Goal: Check status: Check status

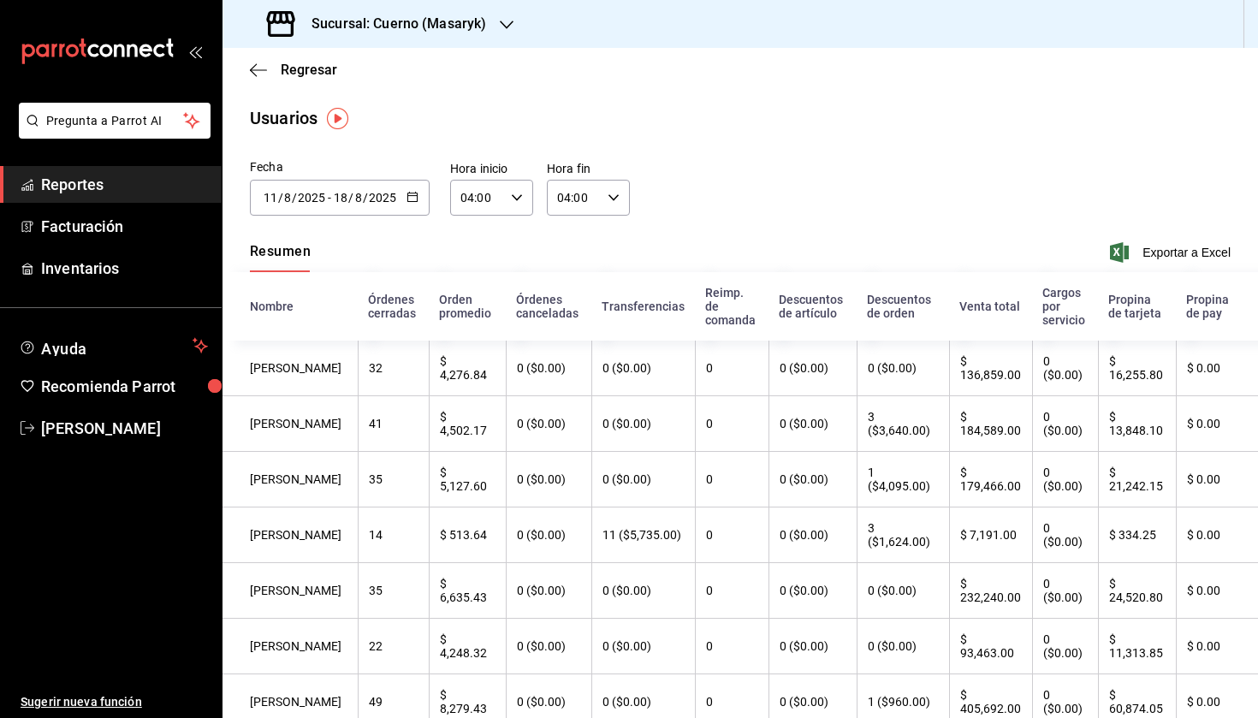
click at [396, 27] on h3 "Sucursal: Cuerno (Masaryk)" at bounding box center [392, 24] width 188 height 21
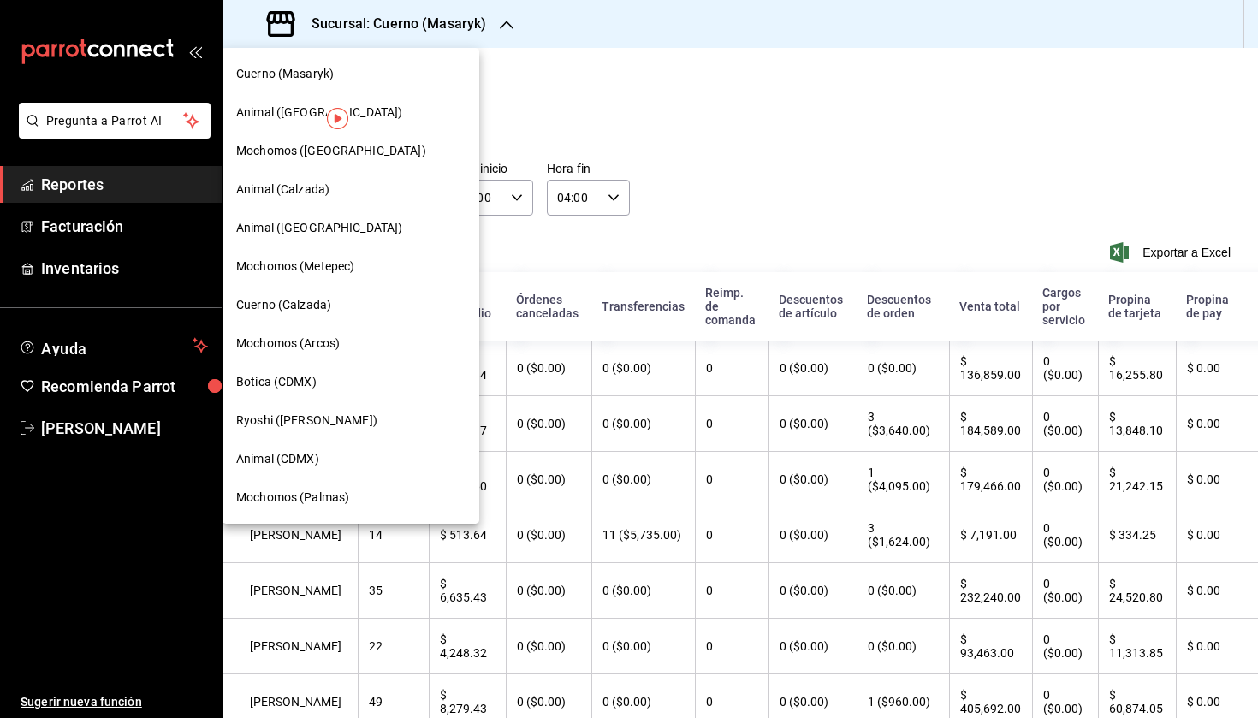
click at [279, 456] on span "Animal (CDMX)" at bounding box center [277, 459] width 83 height 18
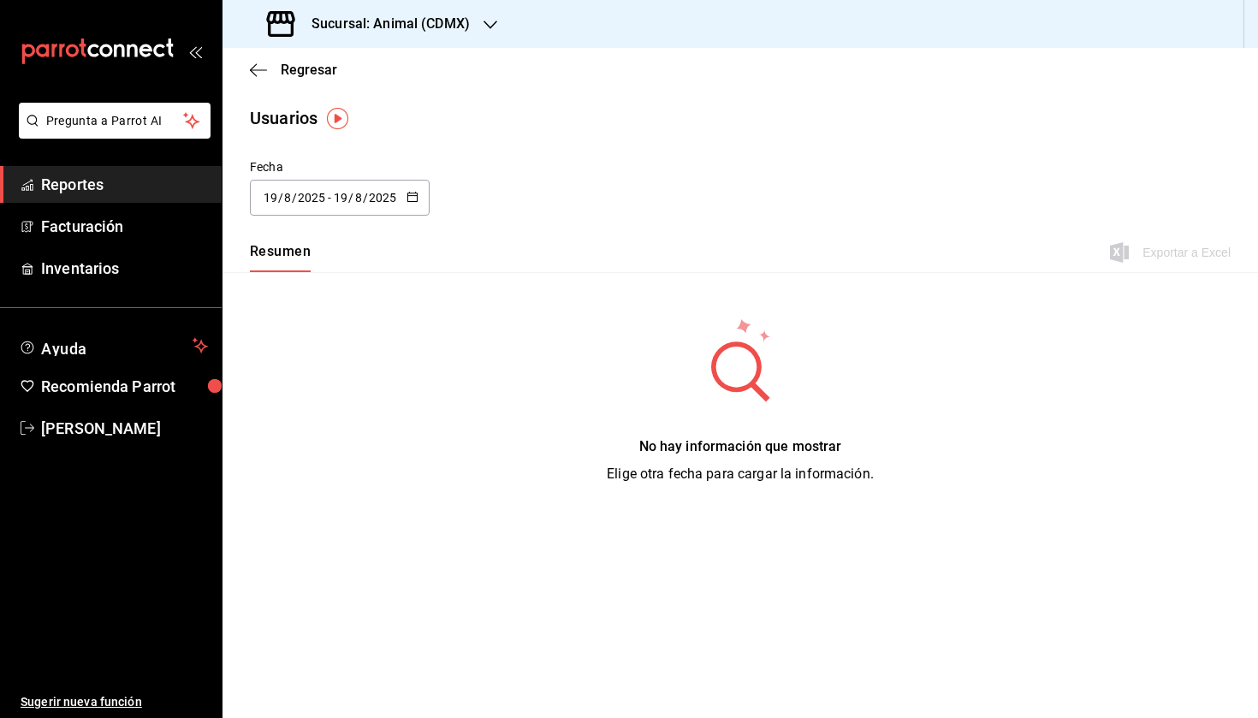
type input "[DATE]"
type input "11"
type input "[DATE]"
type input "18"
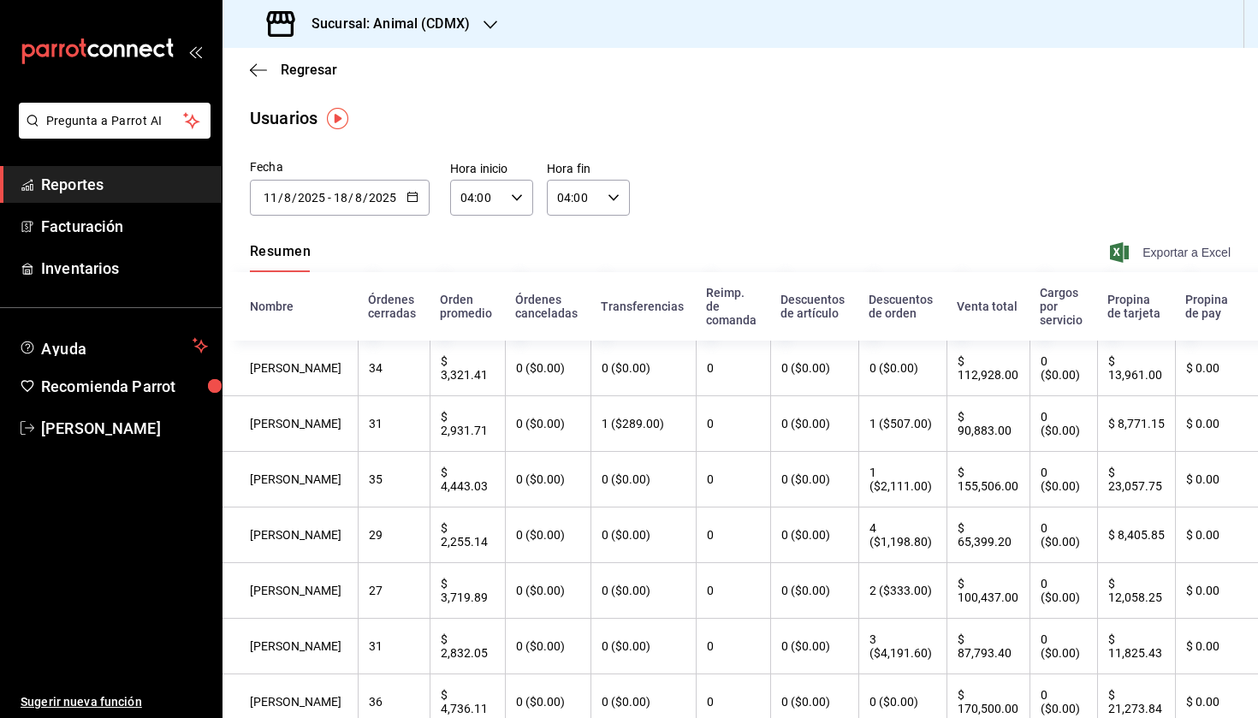
click at [1113, 242] on icon "button" at bounding box center [1119, 252] width 19 height 21
click at [1115, 245] on icon "button" at bounding box center [1119, 252] width 19 height 21
click at [437, 33] on h3 "Sucursal: Animal (CDMX)" at bounding box center [384, 24] width 172 height 21
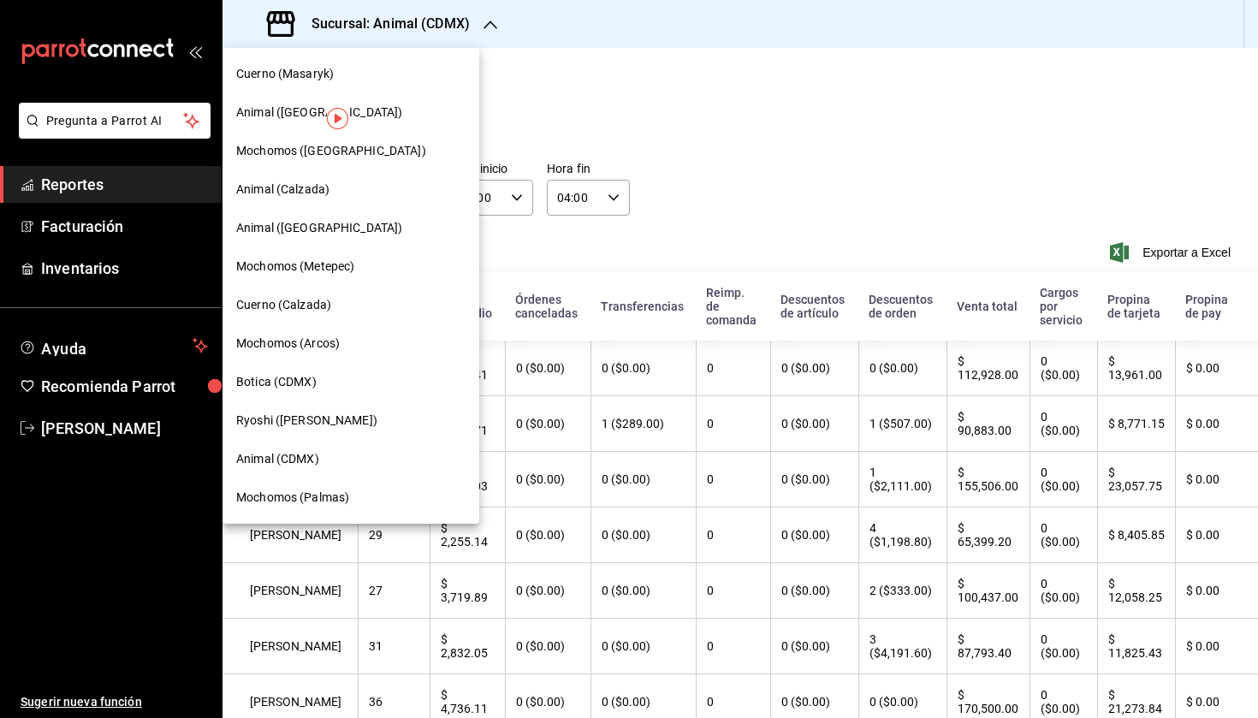
click at [271, 122] on div "Animal ([GEOGRAPHIC_DATA])" at bounding box center [351, 112] width 257 height 39
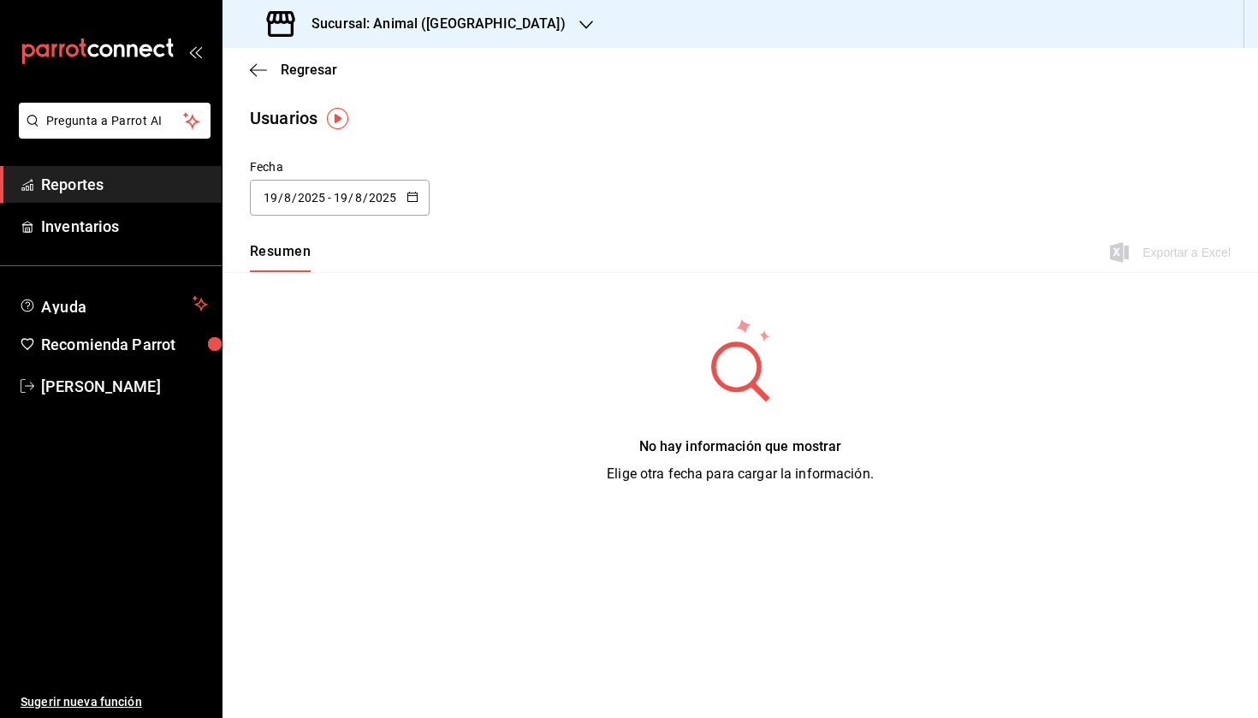
type input "[DATE]"
type input "11"
type input "[DATE]"
type input "18"
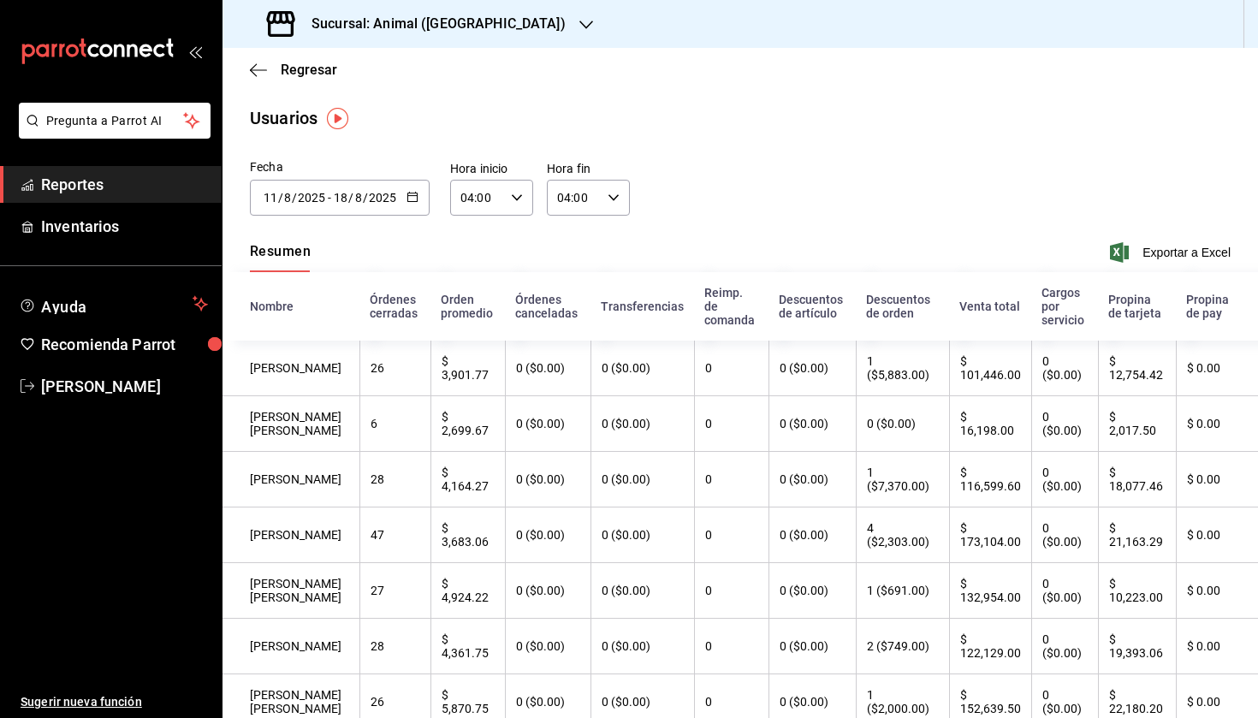
click at [1118, 241] on div "Resumen Exportar a Excel" at bounding box center [741, 254] width 1036 height 36
click at [1118, 246] on icon "button" at bounding box center [1119, 252] width 19 height 21
click at [432, 31] on h3 "Sucursal: Animal ([GEOGRAPHIC_DATA])" at bounding box center [432, 24] width 268 height 21
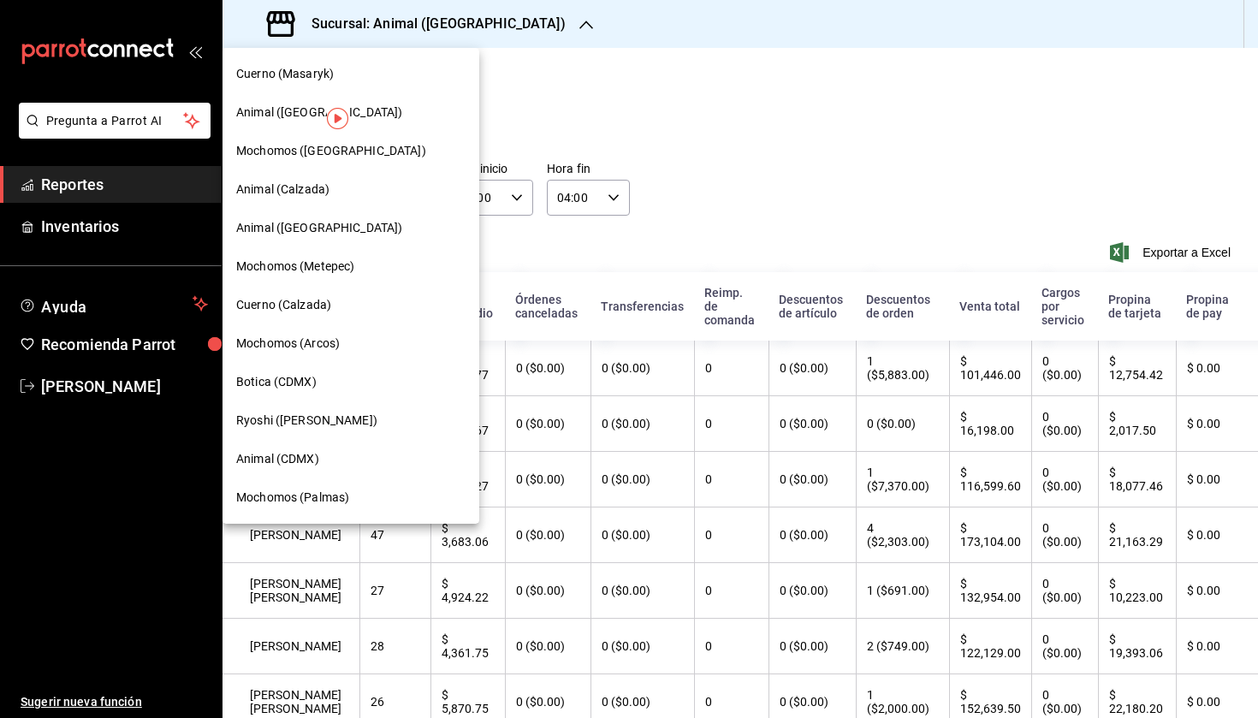
click at [273, 224] on span "Animal ([GEOGRAPHIC_DATA])" at bounding box center [319, 228] width 166 height 18
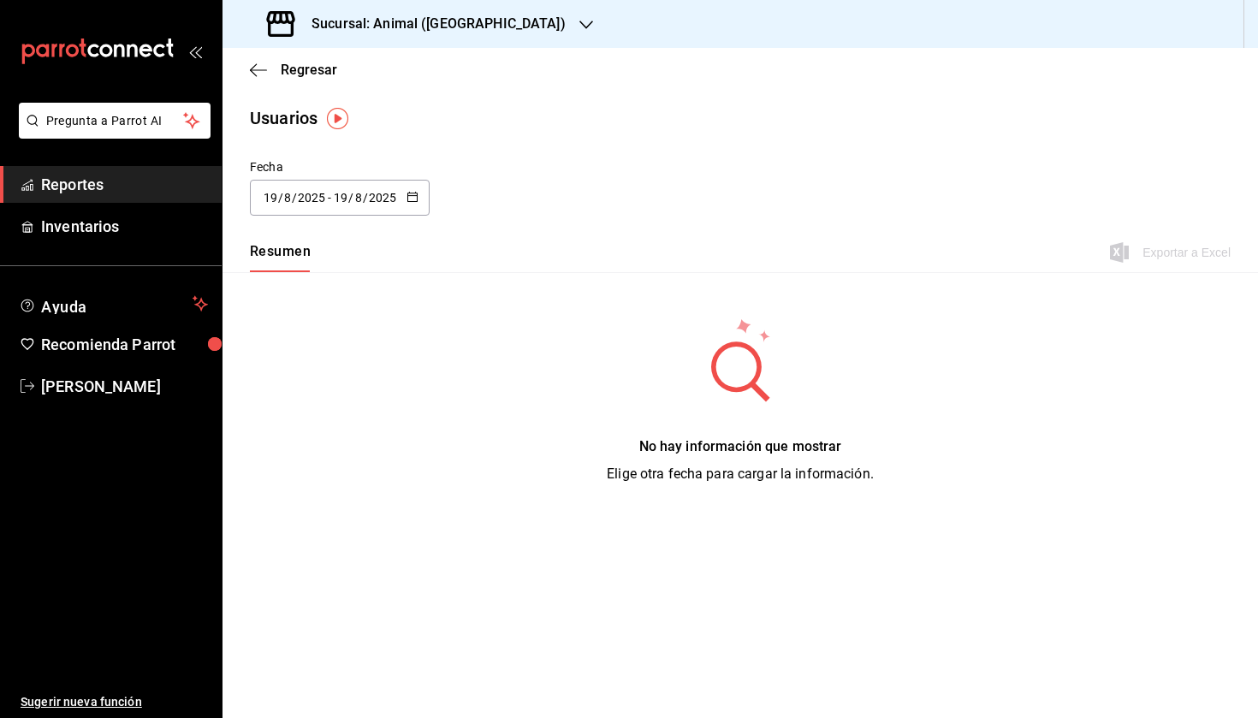
type input "[DATE]"
type input "11"
type input "[DATE]"
type input "18"
